Goal: Task Accomplishment & Management: Contribute content

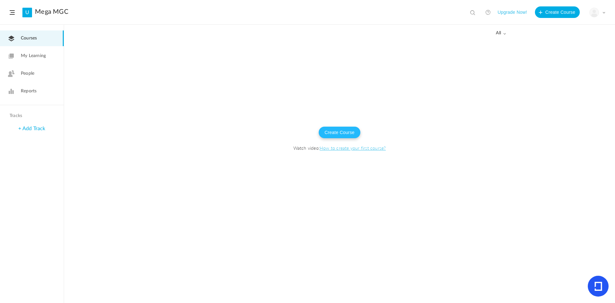
click at [346, 133] on button "Create Course" at bounding box center [340, 132] width 42 height 12
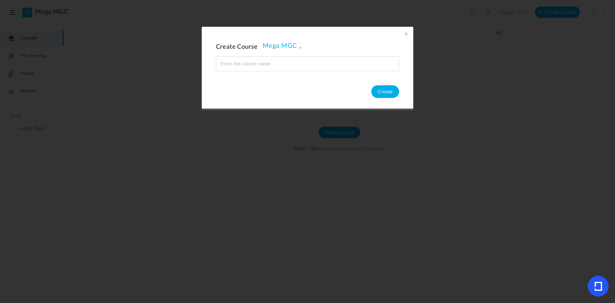
click at [282, 64] on input "name" at bounding box center [307, 63] width 182 height 14
type input "Т"
type input "Mega MGC Coffee - Course"
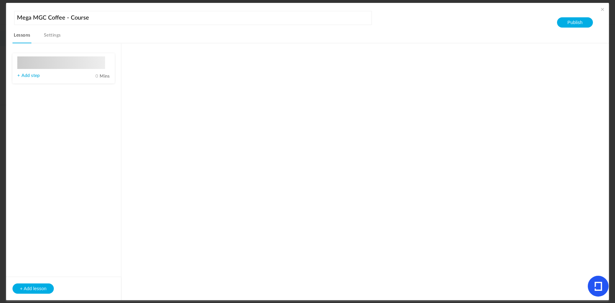
type input "Lesson 1"
type input "0"
type input "Step 1"
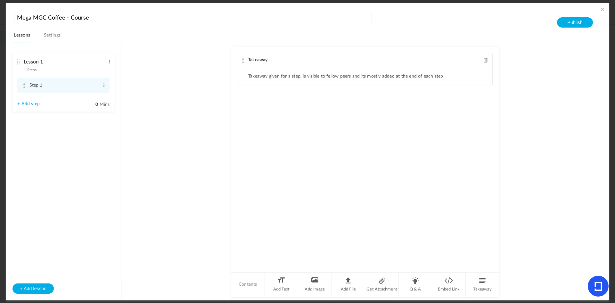
click at [179, 93] on au-course-substep "Takeaway Takeaway given for a step, is visible to fellow peers and its mostly a…" at bounding box center [365, 171] width 472 height 256
click at [275, 69] on ul "Takeaway given for a step, is visible to fellow peers and its mostly added at t…" at bounding box center [365, 76] width 254 height 18
click at [268, 63] on div "Takeaway" at bounding box center [365, 60] width 254 height 14
click at [259, 60] on span "Takeaway" at bounding box center [258, 60] width 20 height 4
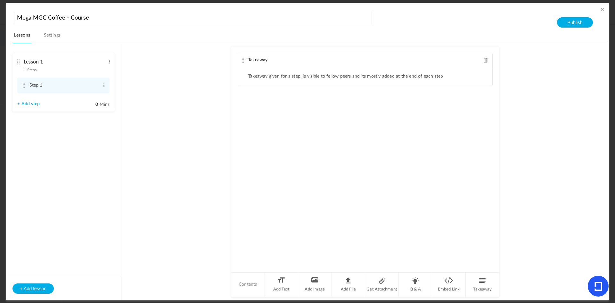
click at [259, 60] on span "Takeaway" at bounding box center [258, 60] width 20 height 4
click at [29, 290] on button "+ Add lesson" at bounding box center [32, 288] width 41 height 10
type input "Lesson 2"
type input "0"
type input "Step 1"
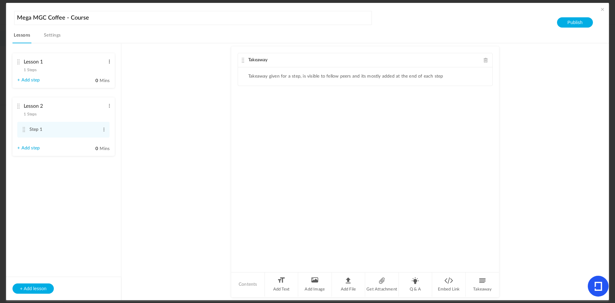
click at [109, 59] on span at bounding box center [109, 61] width 5 height 6
click at [105, 72] on link "Edit" at bounding box center [98, 72] width 25 height 8
type input "З"
type input "Коцений машин цэвэрлэх"
